Goal: Task Accomplishment & Management: Manage account settings

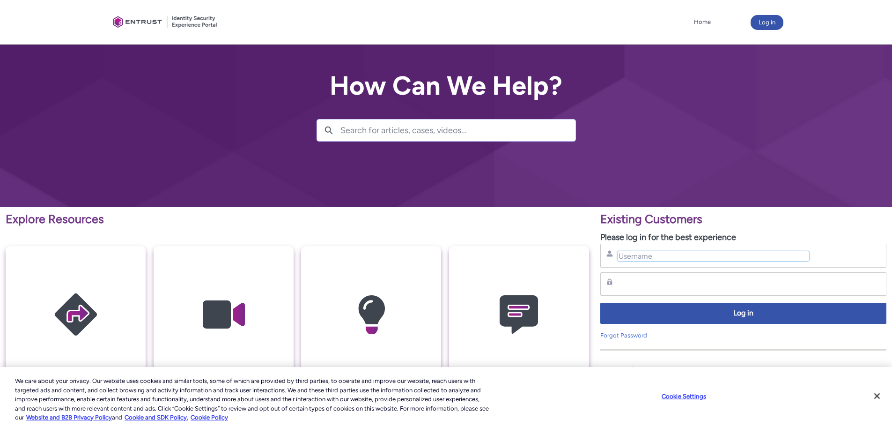
click at [641, 258] on input "Username" at bounding box center [714, 256] width 192 height 10
click at [806, 259] on input "Username" at bounding box center [714, 256] width 192 height 10
click at [672, 248] on div "Username" at bounding box center [744, 256] width 286 height 24
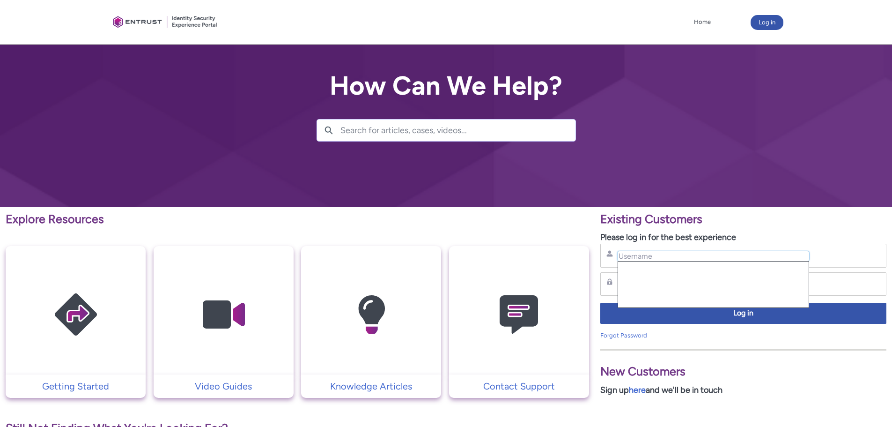
click at [638, 256] on input "Username" at bounding box center [714, 256] width 192 height 10
type input "jlovejoy@thinkbank.com"
click at [842, 278] on div "Password" at bounding box center [744, 284] width 274 height 12
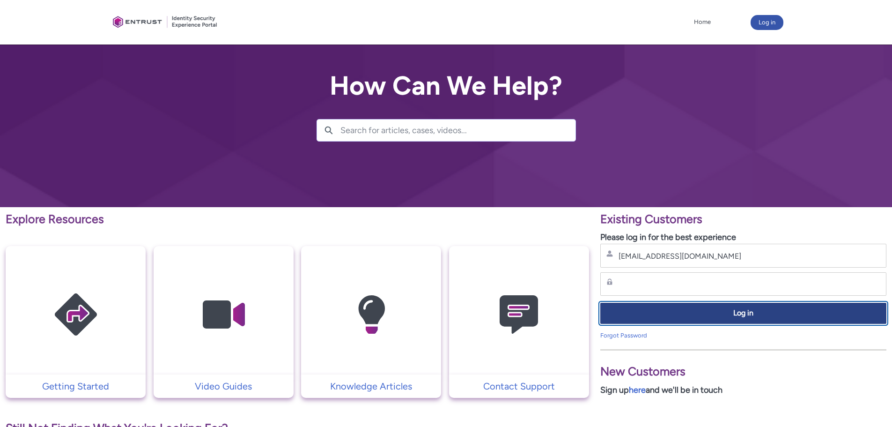
click at [695, 313] on span "Log in" at bounding box center [744, 313] width 274 height 11
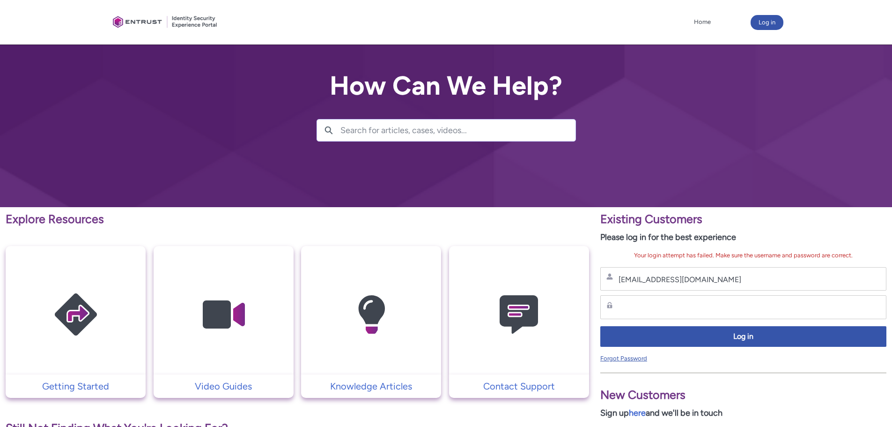
click at [635, 358] on link "Forgot Password" at bounding box center [624, 358] width 47 height 7
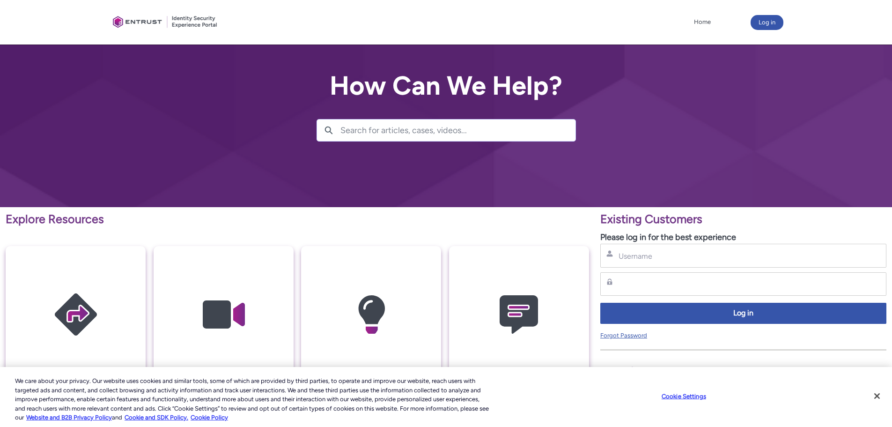
click at [625, 335] on link "Forgot Password" at bounding box center [624, 335] width 47 height 7
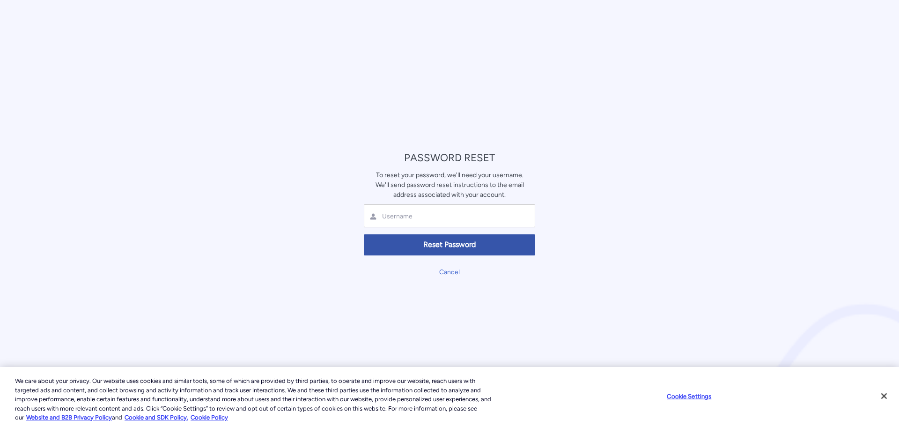
click at [399, 222] on div at bounding box center [449, 215] width 171 height 23
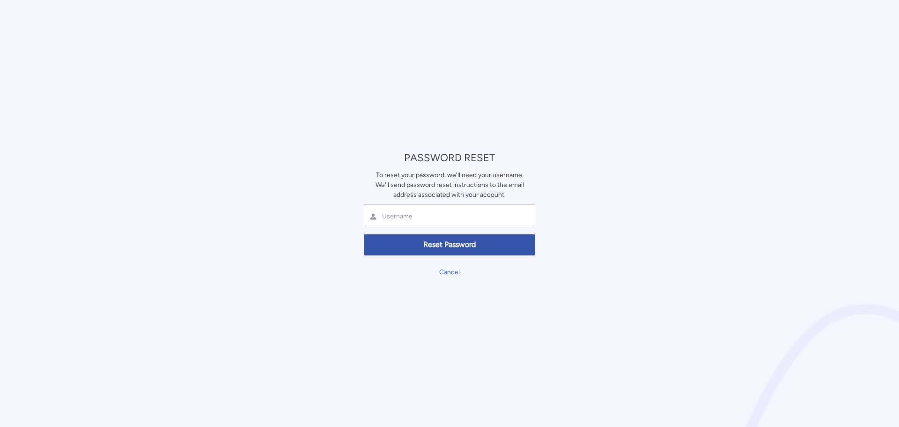
click at [397, 211] on div at bounding box center [449, 215] width 171 height 23
click at [395, 215] on input "text" at bounding box center [436, 216] width 111 height 9
